Goal: Information Seeking & Learning: Learn about a topic

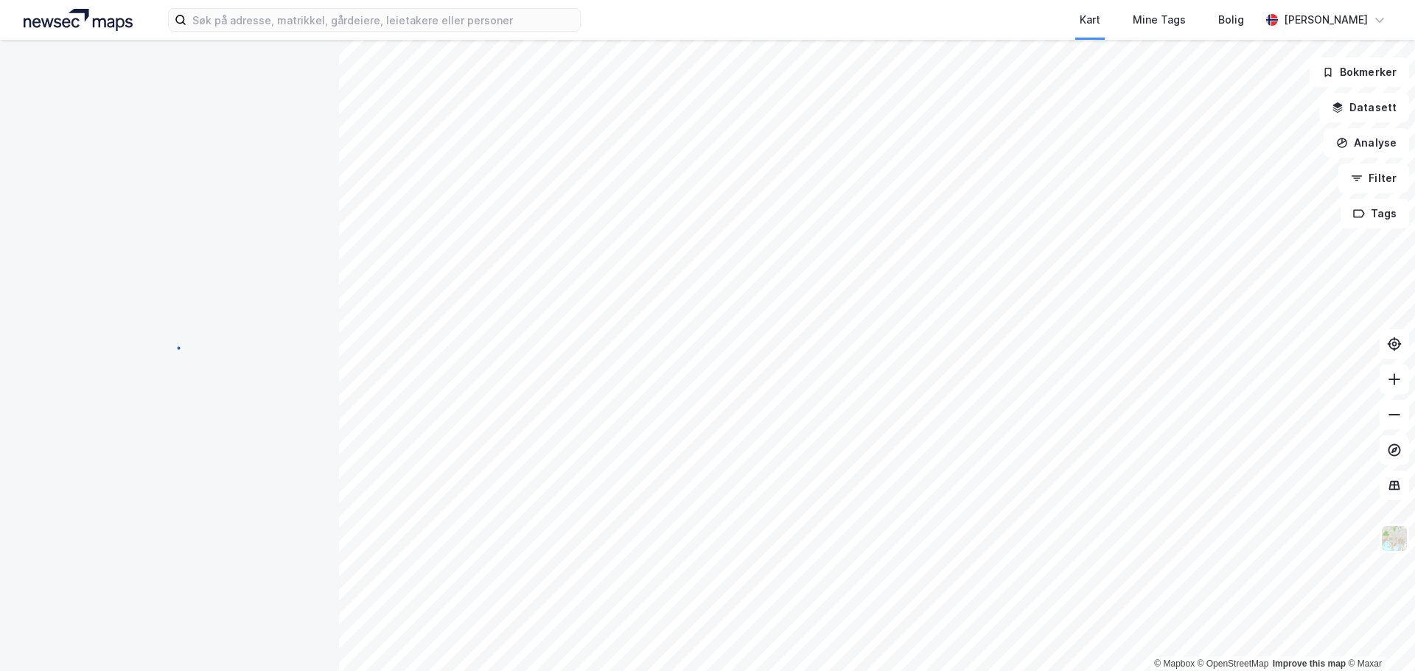
scroll to position [2, 0]
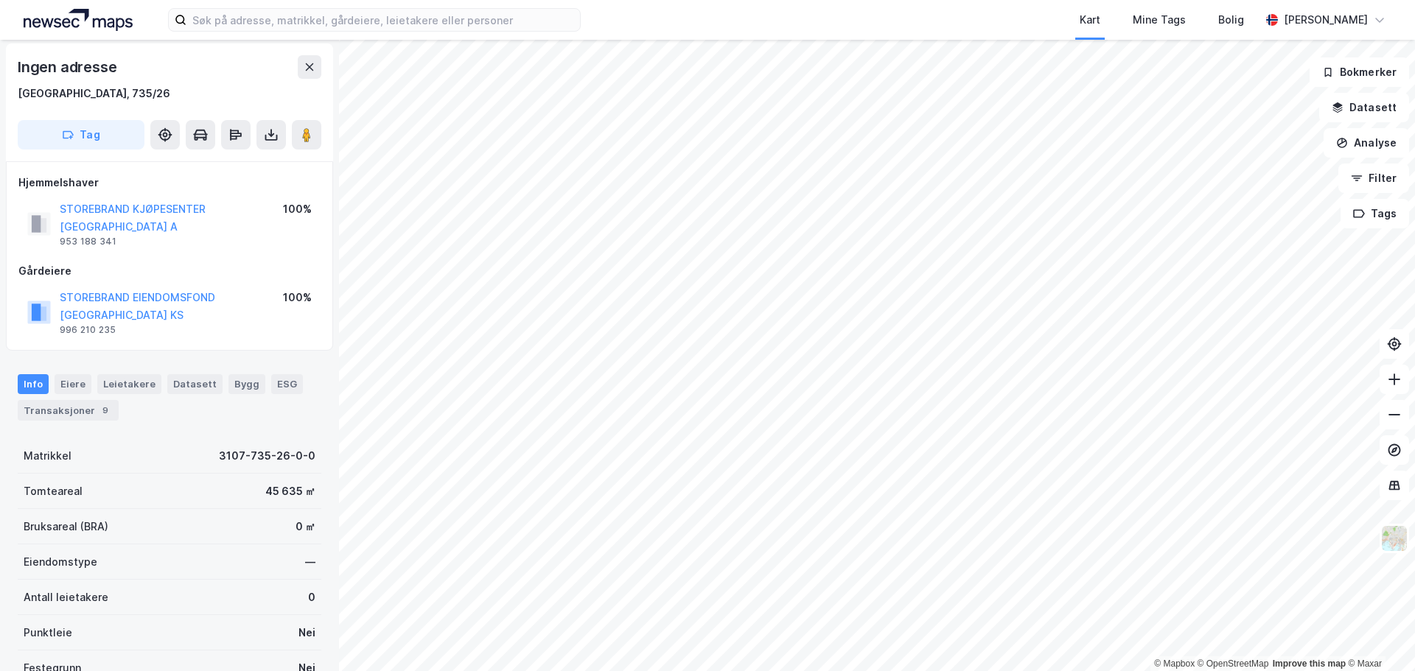
scroll to position [2, 0]
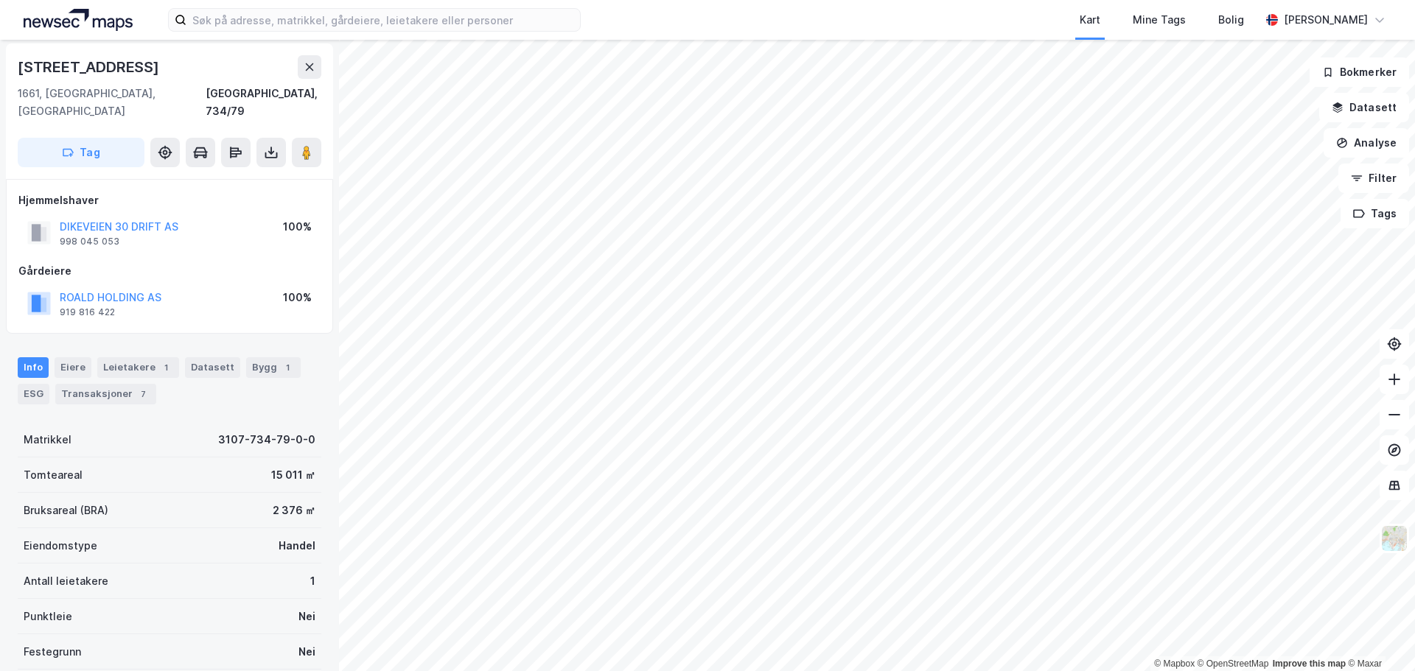
scroll to position [2, 0]
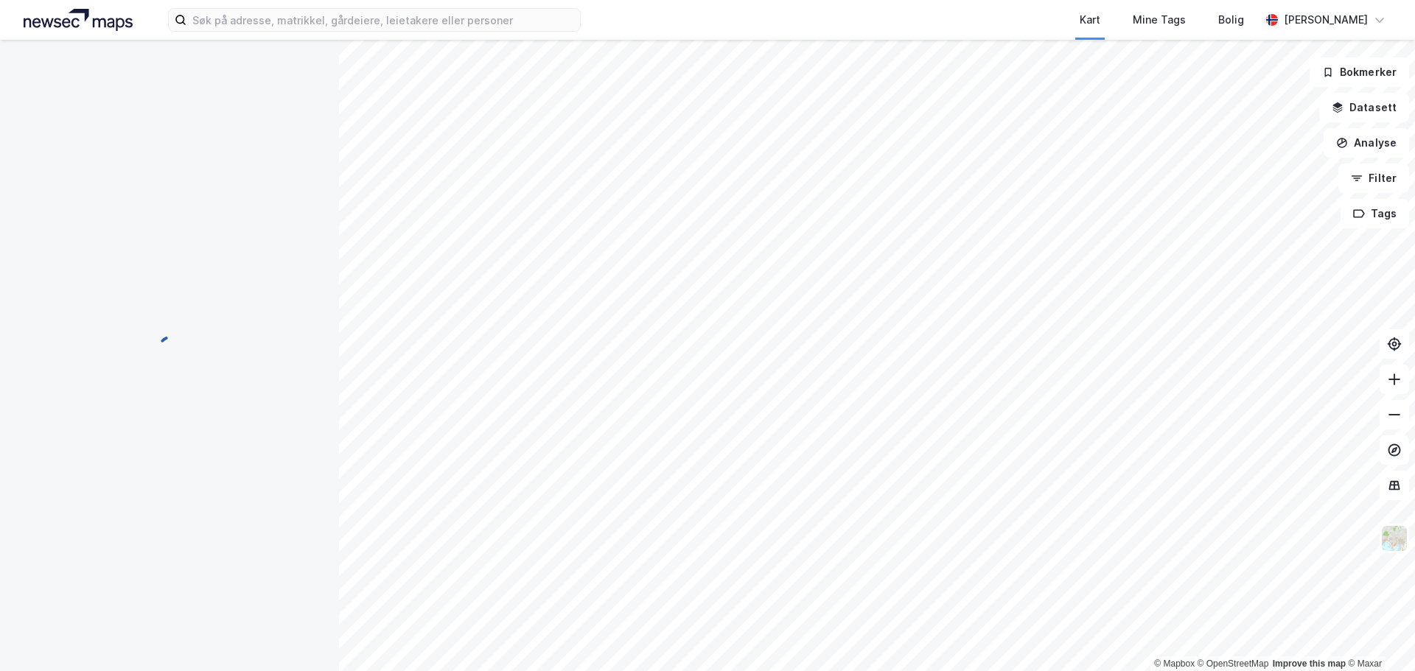
scroll to position [2, 0]
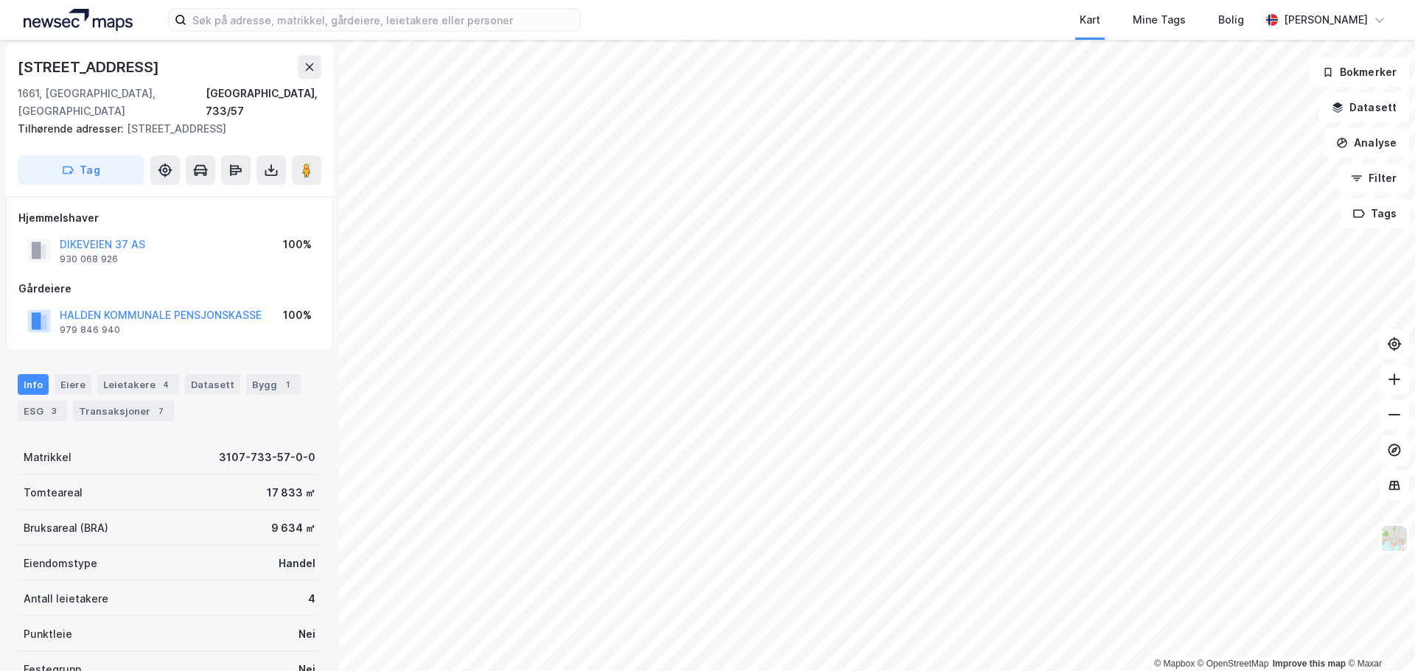
scroll to position [2, 0]
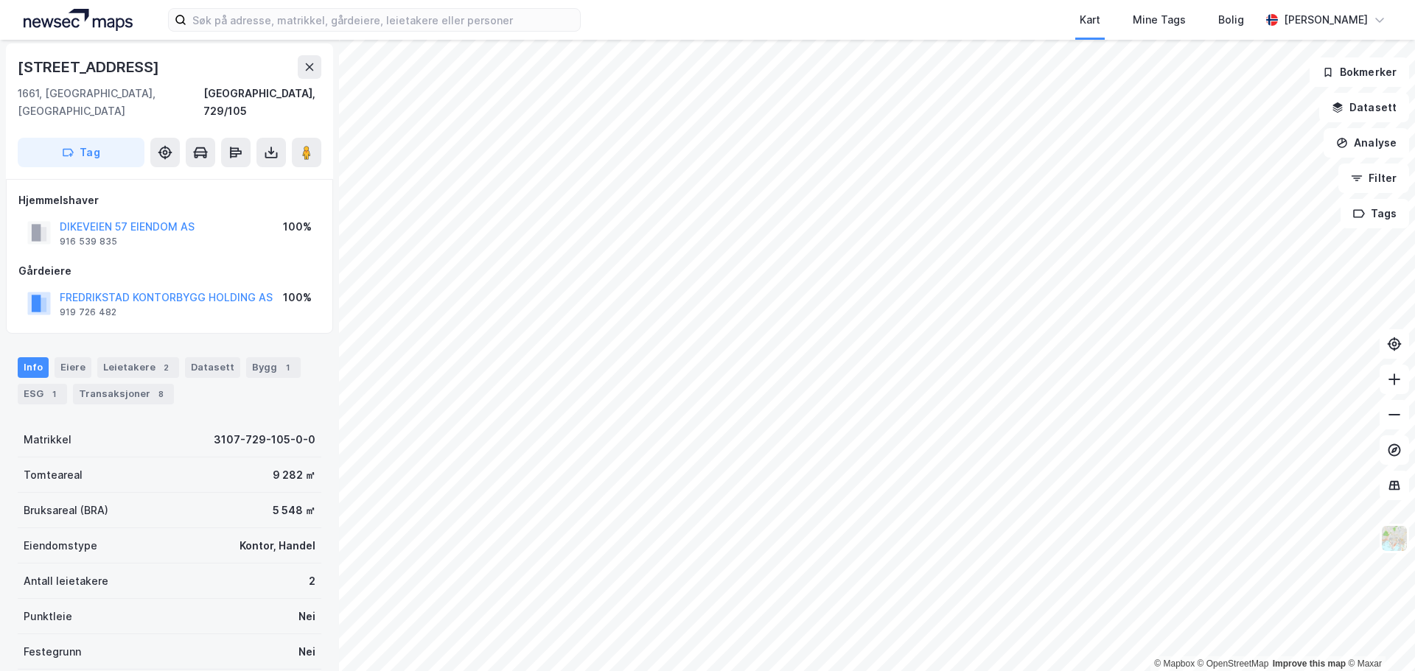
scroll to position [2, 0]
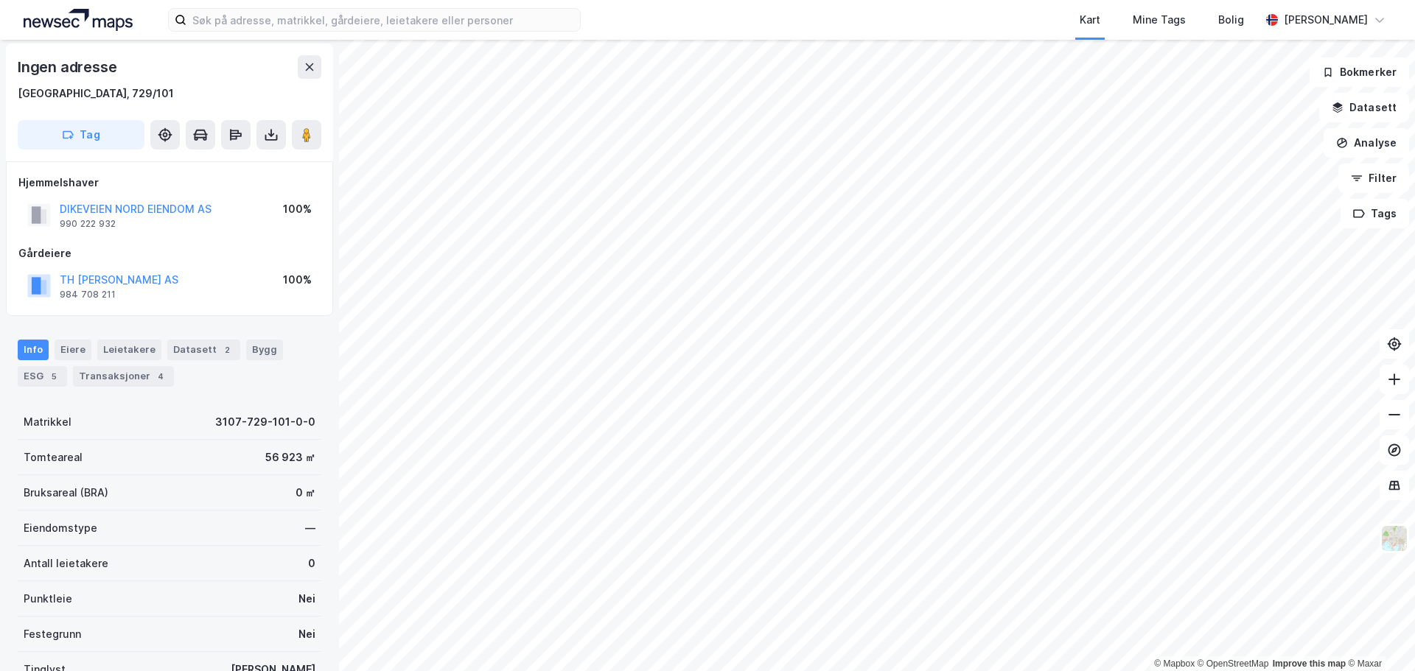
scroll to position [2, 0]
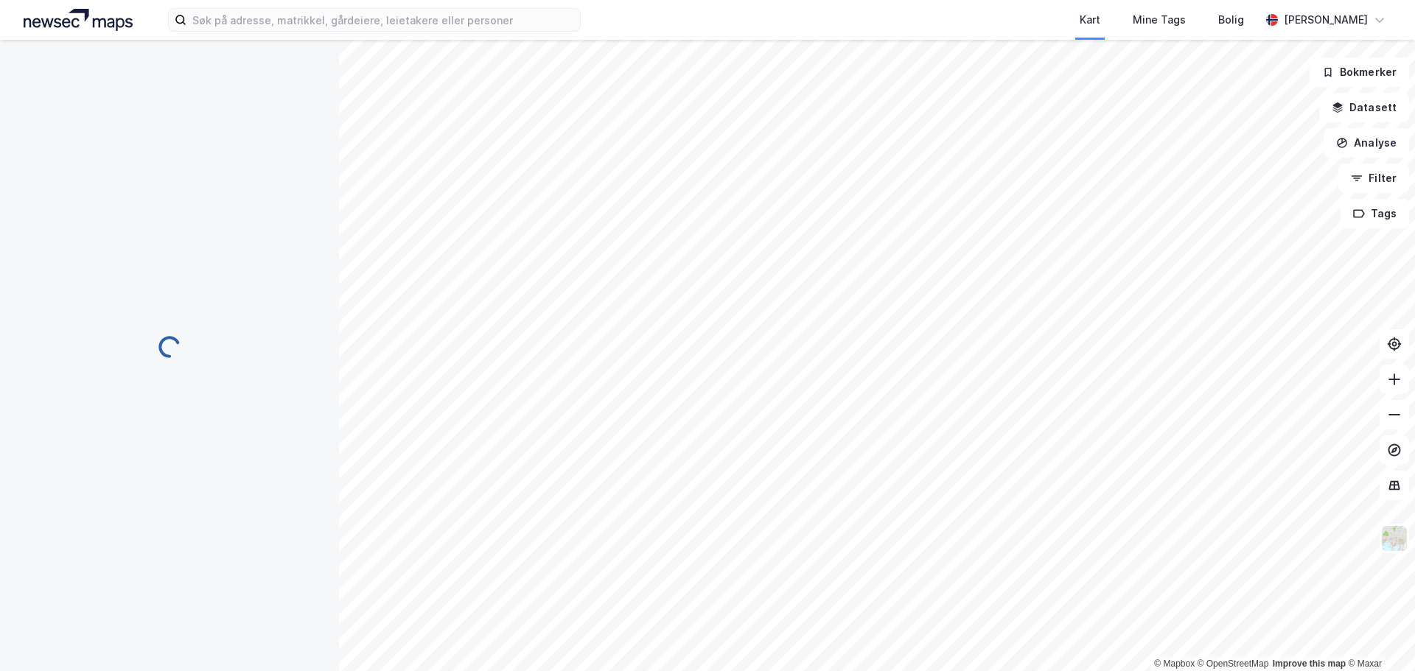
scroll to position [2, 0]
